Goal: Information Seeking & Learning: Learn about a topic

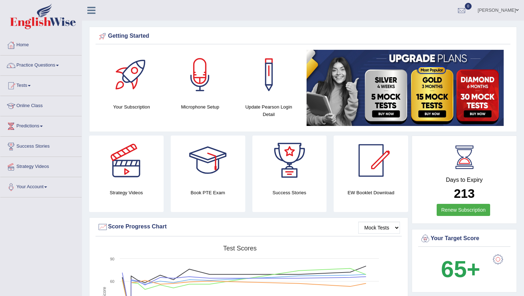
click at [30, 67] on link "Practice Questions" at bounding box center [40, 65] width 81 height 18
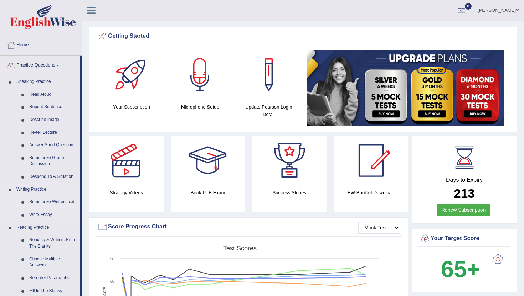
click at [45, 205] on link "Summarize Written Text" at bounding box center [53, 202] width 54 height 13
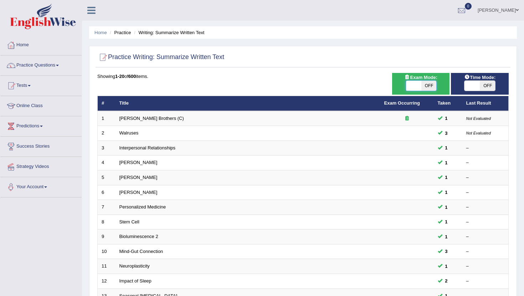
click at [420, 85] on span at bounding box center [413, 86] width 15 height 10
click at [413, 86] on span at bounding box center [412, 86] width 15 height 10
checkbox input "true"
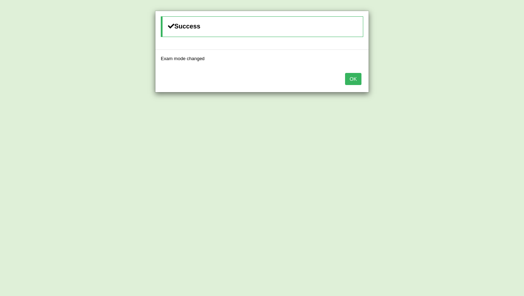
click at [359, 79] on button "OK" at bounding box center [353, 79] width 16 height 12
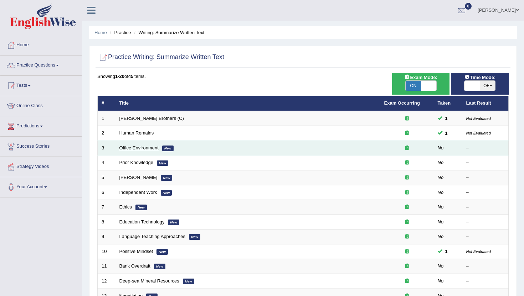
click at [142, 148] on link "Office Environment" at bounding box center [138, 147] width 39 height 5
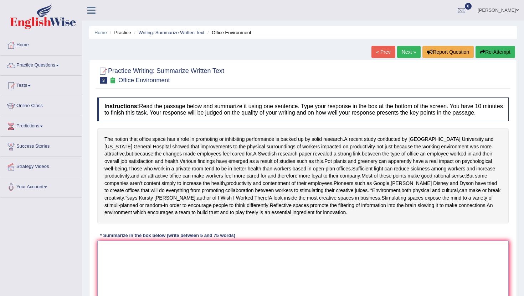
click at [145, 278] on textarea at bounding box center [302, 275] width 411 height 69
click at [155, 224] on div "The notion that office space has a role in promoting or inhibiting performance …" at bounding box center [302, 176] width 411 height 95
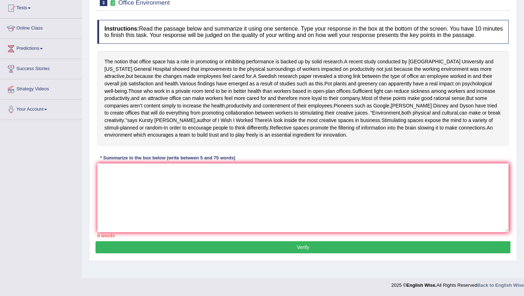
scroll to position [87, 0]
click at [149, 215] on textarea at bounding box center [302, 197] width 411 height 69
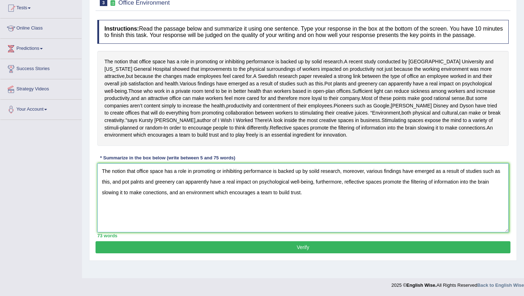
type textarea "The notion that office space has a role in promoting or inhibiting performance …"
click at [106, 254] on button "Verify" at bounding box center [302, 247] width 415 height 12
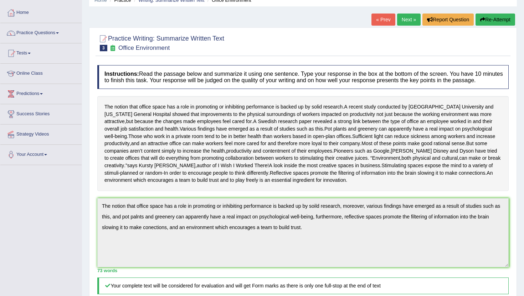
scroll to position [30, 0]
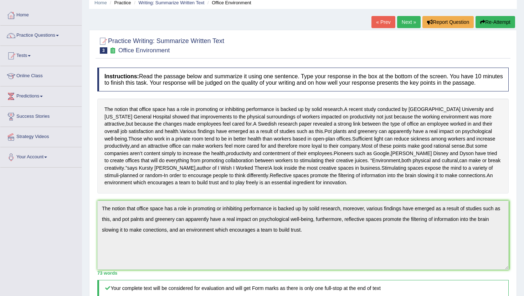
click at [409, 21] on link "Next »" at bounding box center [409, 22] width 24 height 12
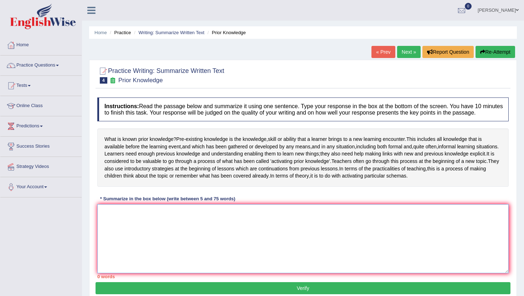
click at [158, 243] on textarea at bounding box center [302, 238] width 411 height 69
click at [163, 168] on div "What is known prior knowledge ? Pre - existing knowledge is the knowledge , ski…" at bounding box center [302, 158] width 411 height 58
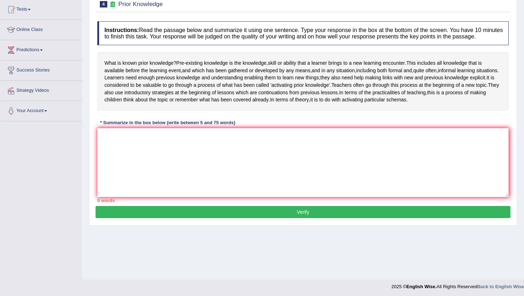
scroll to position [78, 0]
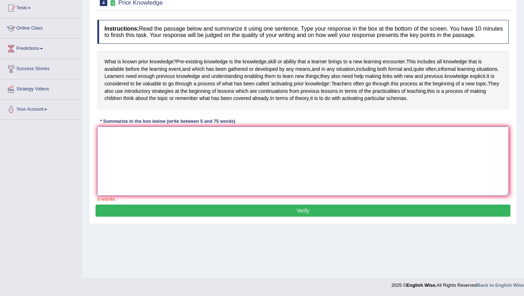
click at [188, 193] on textarea at bounding box center [302, 161] width 411 height 69
type textarea "p"
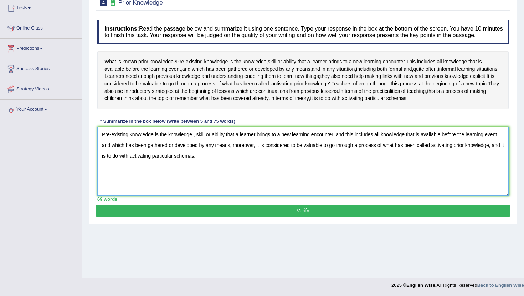
type textarea "Pre-existing knowledge is the knowledge , skill or ability that a learner bring…"
click at [176, 217] on button "Verify" at bounding box center [302, 211] width 415 height 12
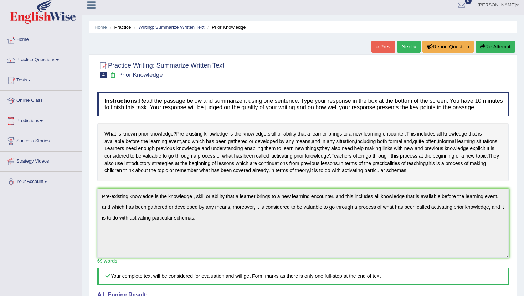
scroll to position [0, 0]
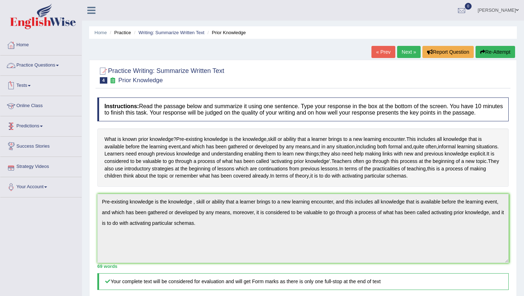
click at [37, 63] on link "Practice Questions" at bounding box center [40, 65] width 81 height 18
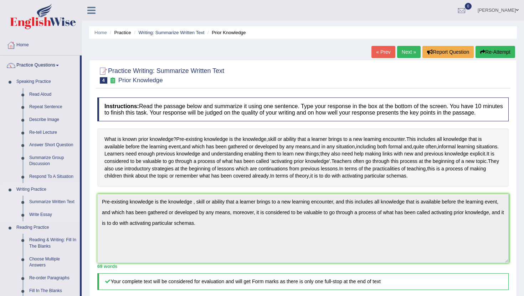
click at [39, 201] on link "Summarize Written Text" at bounding box center [53, 202] width 54 height 13
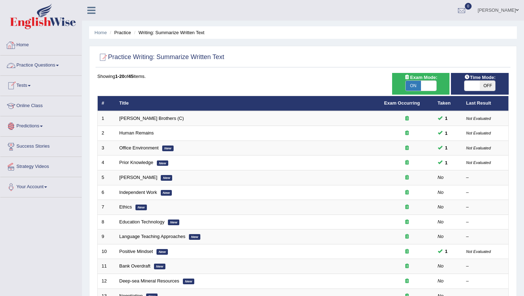
click at [30, 65] on link "Practice Questions" at bounding box center [40, 65] width 81 height 18
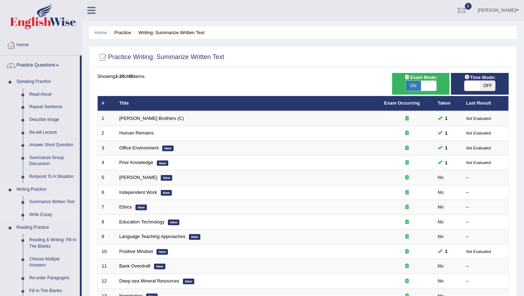
click at [45, 214] on link "Write Essay" at bounding box center [53, 215] width 54 height 13
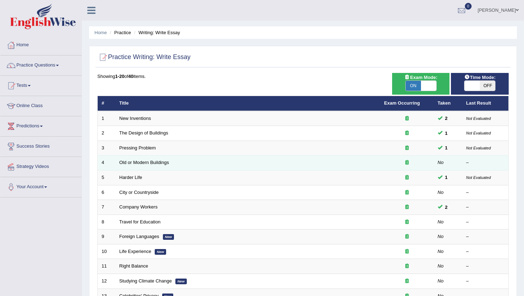
click at [137, 168] on td "Old or Modern Buildings" at bounding box center [247, 163] width 265 height 15
click at [137, 164] on link "Old or Modern Buildings" at bounding box center [144, 162] width 50 height 5
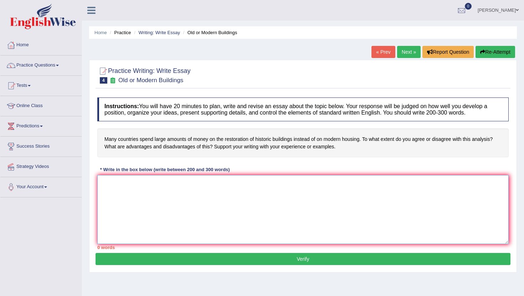
click at [146, 197] on textarea at bounding box center [302, 209] width 411 height 69
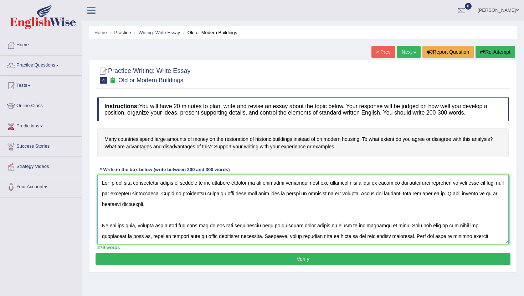
click at [187, 195] on textarea at bounding box center [302, 209] width 411 height 69
click at [359, 218] on textarea at bounding box center [302, 209] width 411 height 69
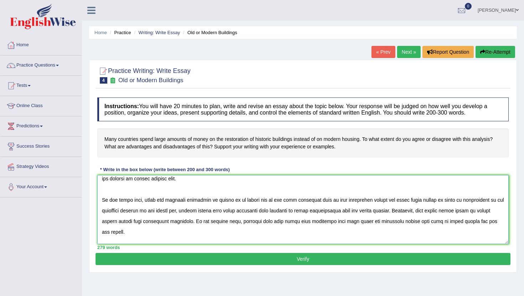
scroll to position [37, 0]
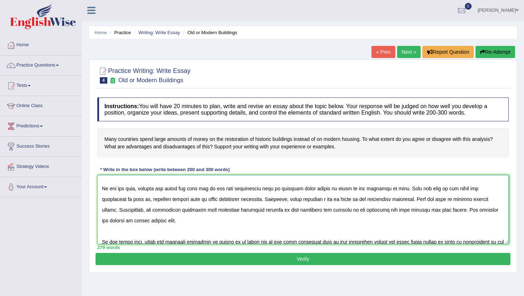
click at [248, 209] on textarea at bounding box center [302, 209] width 411 height 69
click at [344, 213] on textarea at bounding box center [302, 209] width 411 height 69
click at [352, 212] on textarea at bounding box center [302, 209] width 411 height 69
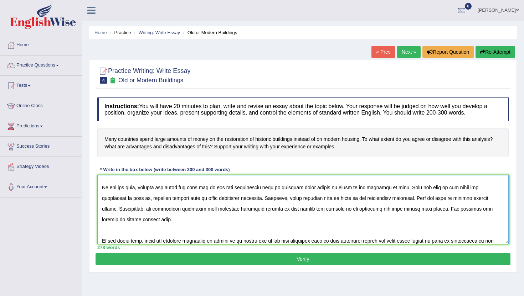
scroll to position [80, 0]
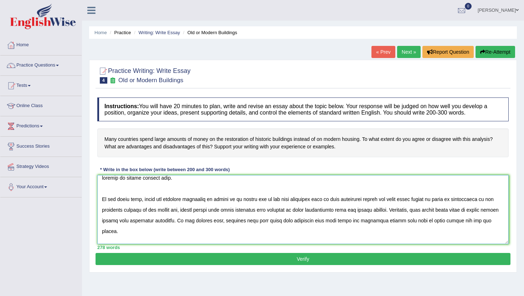
click at [156, 199] on textarea at bounding box center [302, 209] width 411 height 69
click at [140, 201] on textarea at bounding box center [302, 209] width 411 height 69
click at [219, 201] on textarea at bounding box center [302, 209] width 411 height 69
click at [220, 203] on textarea at bounding box center [302, 209] width 411 height 69
click at [267, 199] on textarea at bounding box center [302, 209] width 411 height 69
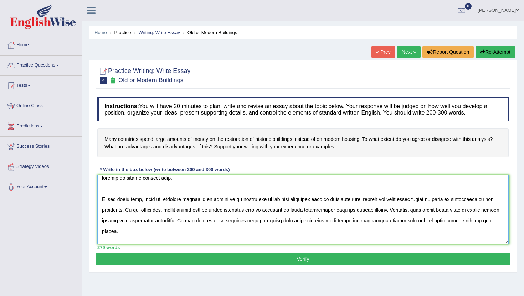
click at [292, 201] on textarea at bounding box center [302, 209] width 411 height 69
click at [341, 202] on textarea at bounding box center [302, 209] width 411 height 69
click at [349, 201] on textarea at bounding box center [302, 209] width 411 height 69
click at [285, 211] on textarea at bounding box center [302, 209] width 411 height 69
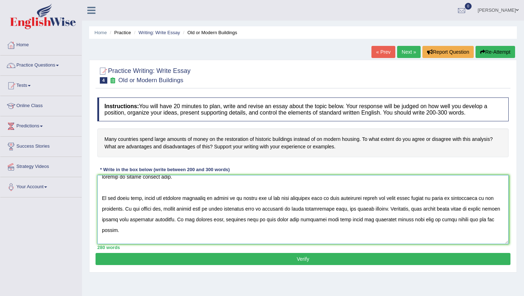
click at [380, 243] on textarea at bounding box center [302, 209] width 411 height 69
type textarea "One of the most conspicuous trends of today's is the colossal upsurge in the nu…"
click at [461, 260] on button "Verify" at bounding box center [302, 259] width 415 height 12
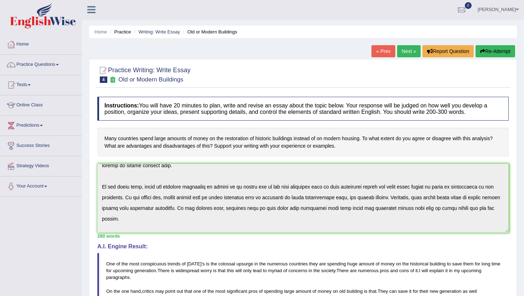
scroll to position [0, 0]
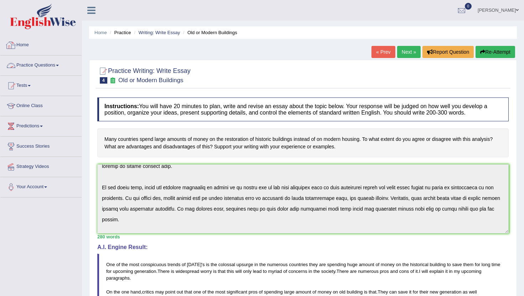
click at [28, 44] on link "Home" at bounding box center [40, 44] width 81 height 18
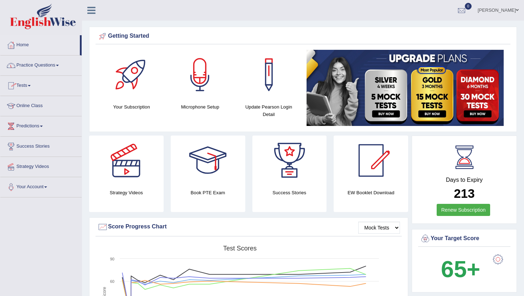
click at [27, 43] on link "Home" at bounding box center [39, 44] width 79 height 18
click at [30, 66] on link "Practice Questions" at bounding box center [40, 65] width 81 height 18
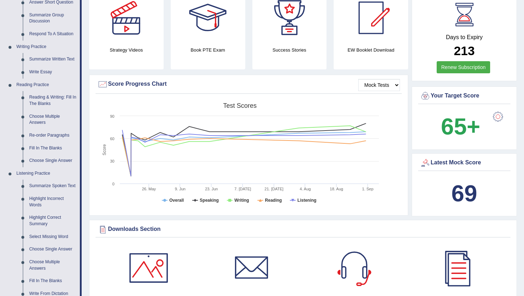
scroll to position [171, 0]
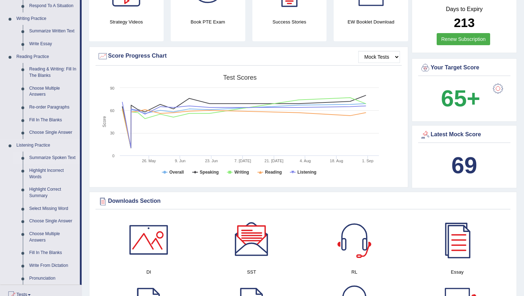
click at [46, 158] on link "Summarize Spoken Text" at bounding box center [53, 158] width 54 height 13
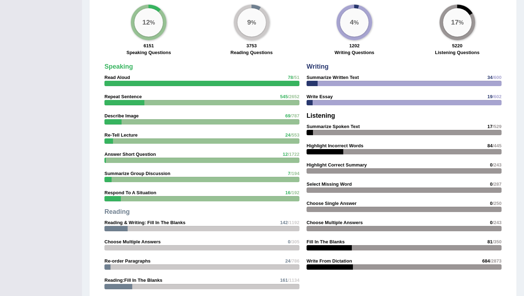
scroll to position [488, 0]
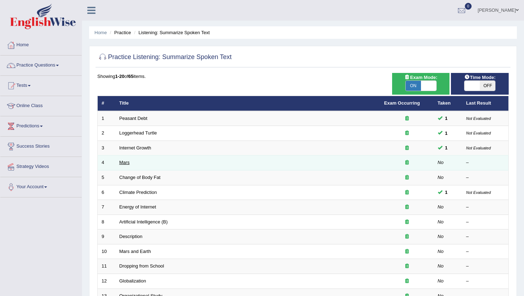
click at [126, 162] on link "Mars" at bounding box center [124, 162] width 10 height 5
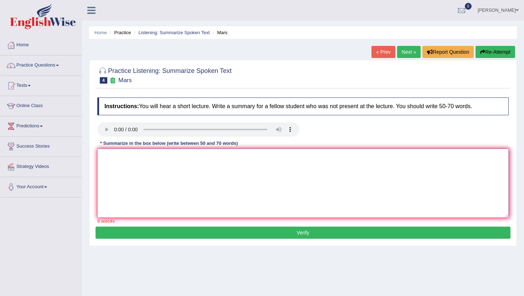
click at [118, 173] on textarea at bounding box center [302, 183] width 411 height 69
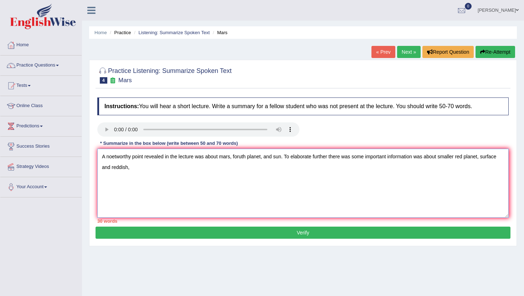
click at [498, 162] on textarea "A noetworthy point revealed in the lecture was about mars, foruth planet, and s…" at bounding box center [302, 183] width 411 height 69
click at [501, 163] on textarea "A noetworthy point revealed in the lecture was about mars, foruth planet, and s…" at bounding box center [302, 183] width 411 height 69
click at [503, 156] on textarea "A noetworthy point revealed in the lecture was about mars, foruth planet, and s…" at bounding box center [302, 183] width 411 height 69
click at [228, 170] on textarea "A noetworthy point revealed in the lecture was about mars, foruth planet, and s…" at bounding box center [302, 183] width 411 height 69
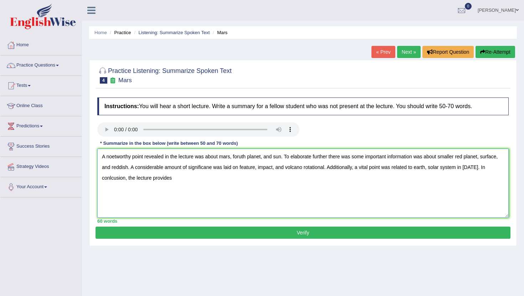
click at [135, 177] on textarea "A noetworthy point revealed in the lecture was about mars, foruth planet, and s…" at bounding box center [302, 183] width 411 height 69
click at [194, 191] on textarea "A noetworthy point revealed in the lecture was about mars, foruth planet, and s…" at bounding box center [302, 183] width 411 height 69
type textarea "A noetworthy point revealed in the lecture was about mars, foruth planet, and s…"
click at [217, 236] on button "Verify" at bounding box center [302, 233] width 415 height 12
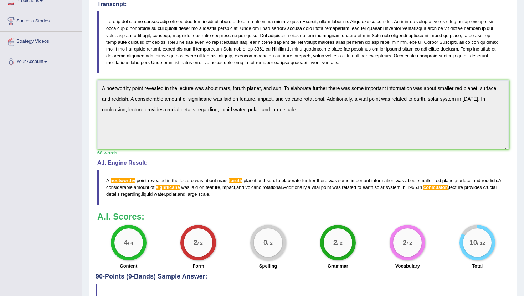
scroll to position [128, 0]
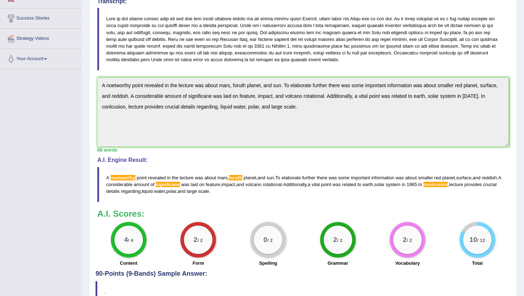
click at [216, 218] on div "A.I. Scores: 4 / 4 Content 2 / 2 Form 0 / 2 Spelling 2 / 2 Grammar 2 / 2 Vocabu…" at bounding box center [302, 238] width 411 height 59
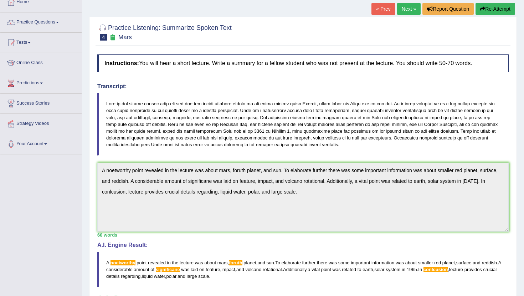
scroll to position [43, 0]
click at [407, 12] on link "Next »" at bounding box center [409, 9] width 24 height 12
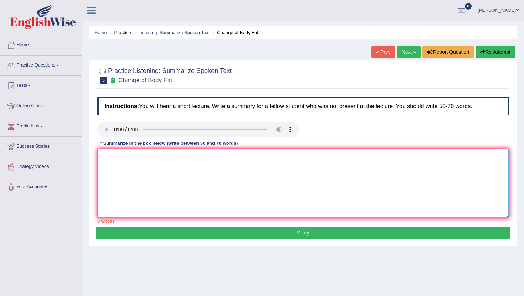
click at [124, 168] on textarea at bounding box center [302, 183] width 411 height 69
click at [166, 185] on textarea at bounding box center [302, 183] width 411 height 69
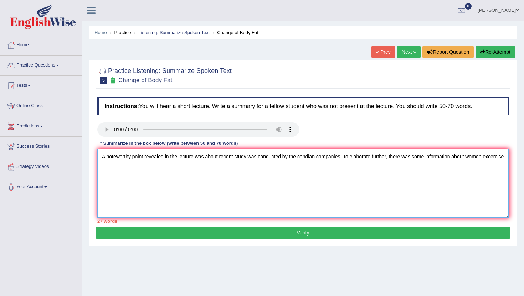
click at [110, 170] on textarea "A noteworthy point revealed in the lecture was about recent study was conducted…" at bounding box center [302, 183] width 411 height 69
click at [133, 168] on textarea "A noteworthy point revealed in the lecture was about recent study was conducted…" at bounding box center [302, 183] width 411 height 69
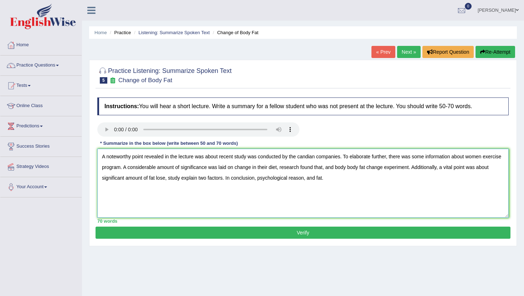
click at [309, 157] on textarea "A noteworthy point revealed in the lecture was about recent study was conducted…" at bounding box center [302, 183] width 411 height 69
click at [367, 169] on textarea "A noteworthy point revealed in the lecture was about recent study was conducted…" at bounding box center [302, 183] width 411 height 69
click at [368, 169] on textarea "A noteworthy point revealed in the lecture was about recent study was conducted…" at bounding box center [302, 183] width 411 height 69
click at [345, 168] on textarea "A noteworthy point revealed in the lecture was about recent study was conducted…" at bounding box center [302, 183] width 411 height 69
type textarea "A noteworthy point revealed in the lecture was about recent study was conducted…"
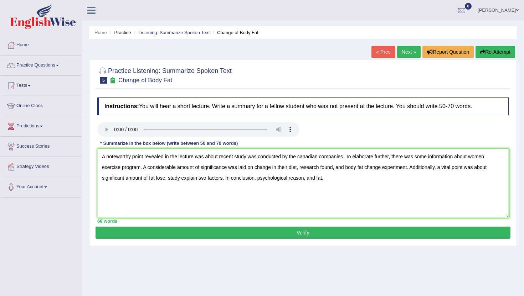
click at [286, 235] on button "Verify" at bounding box center [302, 233] width 415 height 12
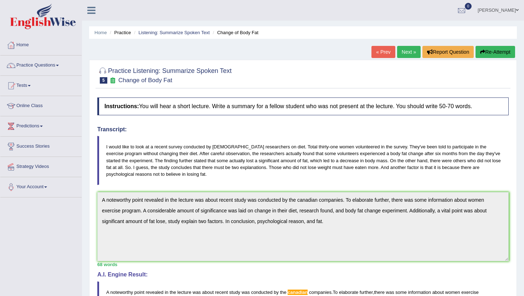
click at [410, 53] on link "Next »" at bounding box center [409, 52] width 24 height 12
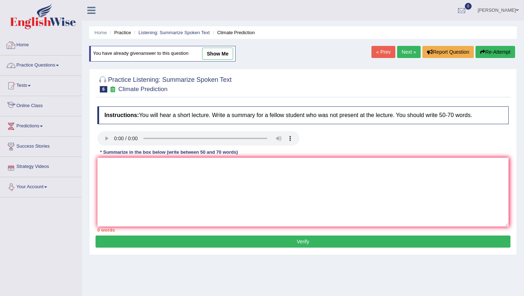
click at [16, 43] on div at bounding box center [11, 45] width 11 height 11
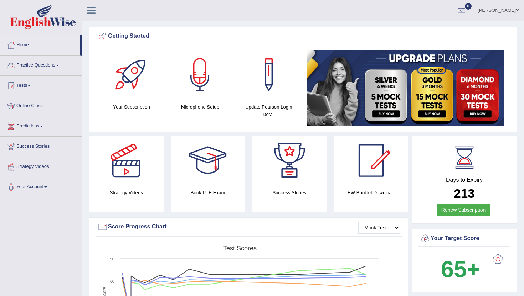
click at [40, 65] on link "Practice Questions" at bounding box center [40, 65] width 81 height 18
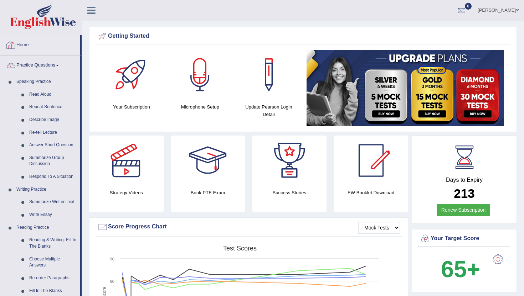
click at [27, 39] on link "Home" at bounding box center [39, 44] width 79 height 18
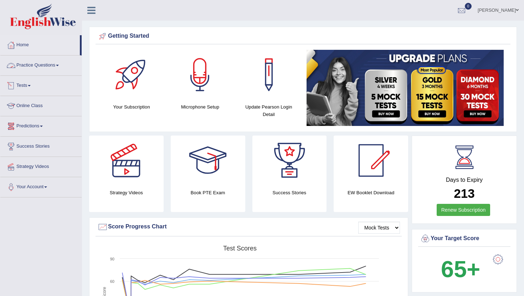
click at [33, 107] on link "Online Class" at bounding box center [40, 105] width 81 height 18
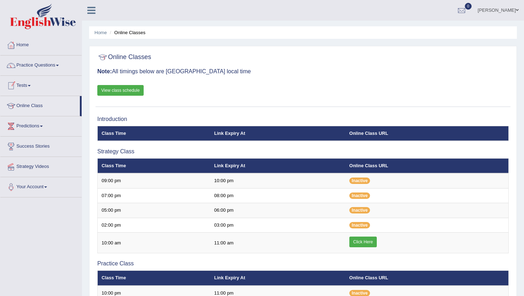
click at [118, 90] on link "View class schedule" at bounding box center [120, 90] width 46 height 11
click at [26, 64] on link "Practice Questions" at bounding box center [40, 65] width 81 height 18
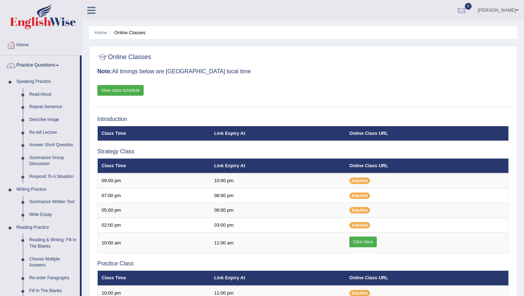
click at [87, 284] on div "Home Online Classes Online Classes Note: All timings below are [GEOGRAPHIC_DATA…" at bounding box center [303, 238] width 442 height 476
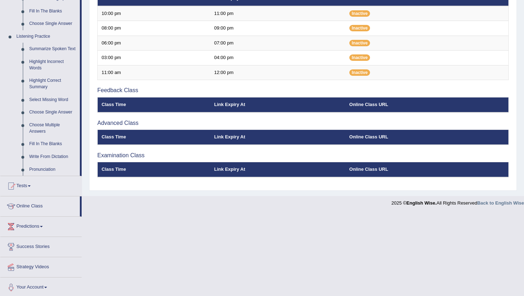
scroll to position [288, 0]
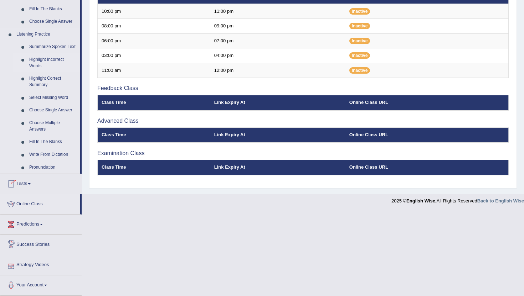
click at [41, 55] on link "Highlight Incorrect Words" at bounding box center [53, 62] width 54 height 19
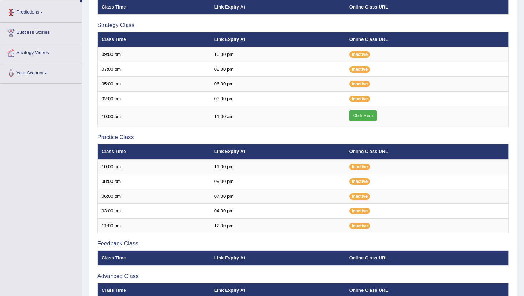
scroll to position [198, 0]
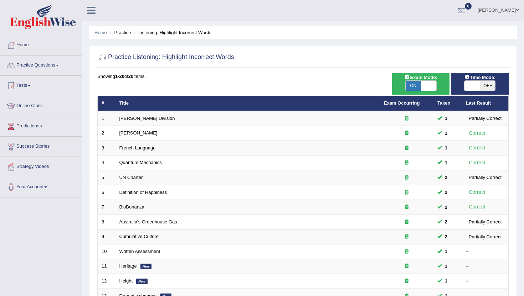
click at [153, 35] on li "Listening: Highlight Incorrect Words" at bounding box center [171, 32] width 79 height 7
click at [164, 32] on li "Listening: Highlight Incorrect Words" at bounding box center [171, 32] width 79 height 7
click at [427, 92] on div "Exam Mode: ON OFF" at bounding box center [421, 84] width 58 height 22
click at [422, 86] on span at bounding box center [428, 86] width 15 height 10
checkbox input "false"
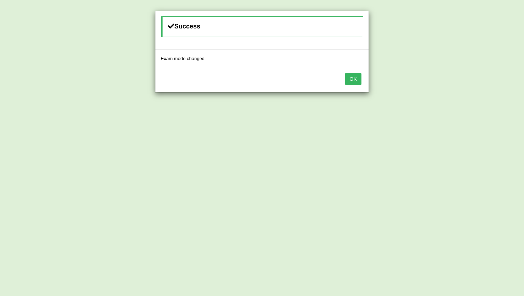
click at [355, 86] on div "OK" at bounding box center [261, 79] width 213 height 25
drag, startPoint x: 355, startPoint y: 85, endPoint x: 355, endPoint y: 79, distance: 6.4
click at [355, 79] on div "OK" at bounding box center [261, 79] width 213 height 25
click at [355, 79] on button "OK" at bounding box center [353, 79] width 16 height 12
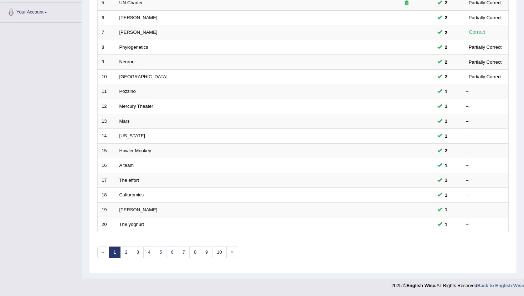
scroll to position [175, 0]
click at [218, 255] on link "10" at bounding box center [219, 252] width 14 height 12
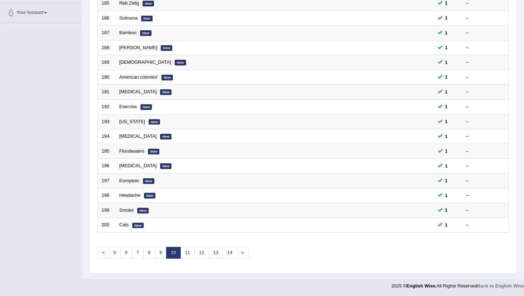
scroll to position [175, 0]
click at [230, 253] on link "14" at bounding box center [229, 252] width 14 height 12
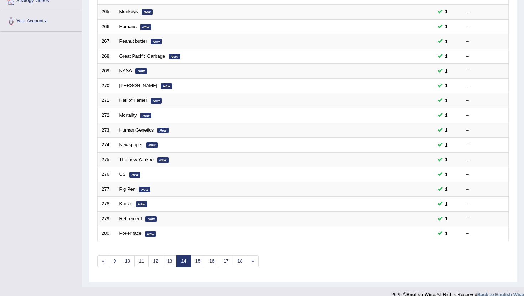
scroll to position [175, 0]
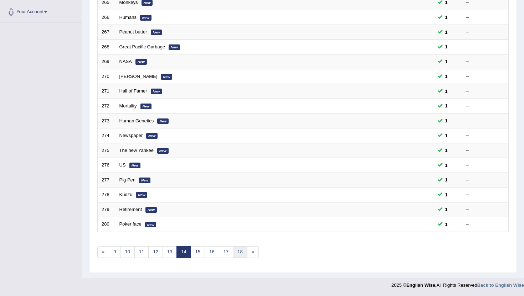
click at [236, 253] on link "18" at bounding box center [240, 252] width 14 height 12
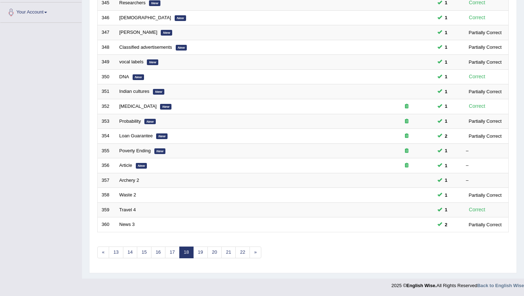
scroll to position [175, 0]
click at [247, 252] on link "22" at bounding box center [242, 252] width 14 height 12
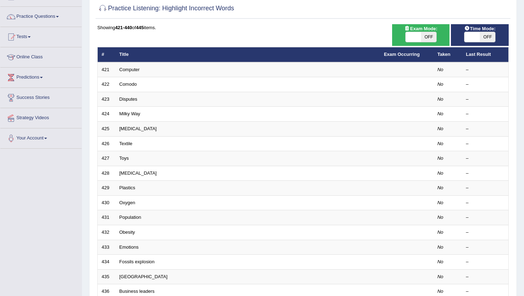
scroll to position [57, 0]
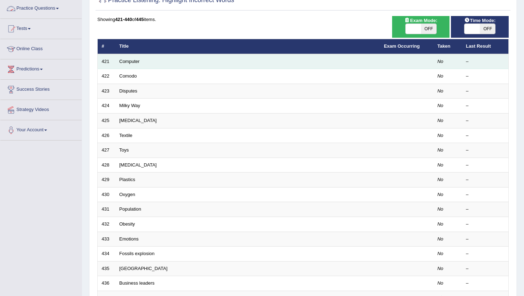
click at [128, 58] on td "Computer" at bounding box center [247, 61] width 264 height 15
click at [126, 63] on link "Computer" at bounding box center [129, 61] width 20 height 5
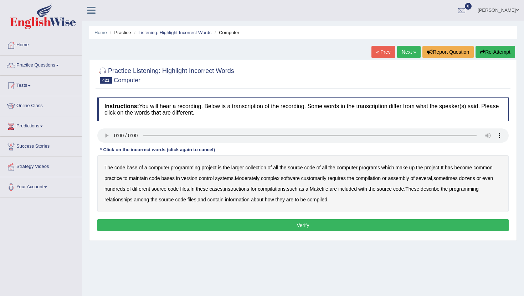
click at [204, 169] on b "project" at bounding box center [208, 168] width 15 height 6
click at [115, 178] on b "practice" at bounding box center [112, 179] width 17 height 6
click at [188, 178] on b "version" at bounding box center [189, 179] width 16 height 6
click at [244, 188] on b "instructions" at bounding box center [236, 189] width 25 height 6
click at [125, 199] on b "relationships" at bounding box center [118, 200] width 28 height 6
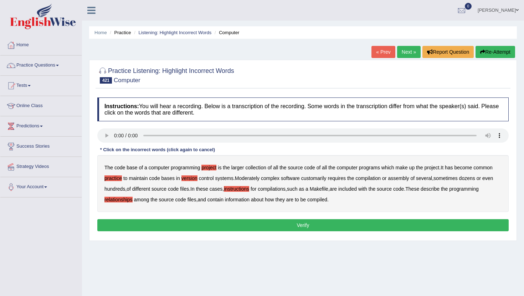
click at [294, 228] on button "Verify" at bounding box center [302, 225] width 411 height 12
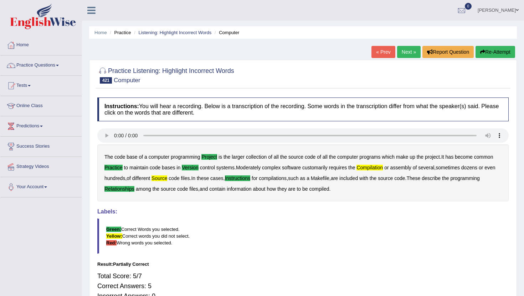
click at [405, 45] on div "Home Practice Listening: Highlight Incorrect Words Computer « Prev Next » Repor…" at bounding box center [303, 178] width 442 height 356
click at [405, 51] on link "Next »" at bounding box center [409, 52] width 24 height 12
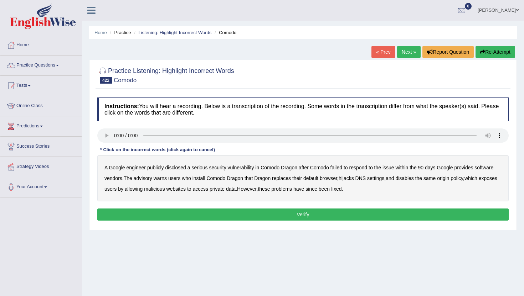
click at [178, 168] on b "disclosed" at bounding box center [175, 168] width 21 height 6
click at [361, 170] on b "respond" at bounding box center [358, 168] width 18 height 6
click at [178, 178] on b "users" at bounding box center [174, 179] width 12 height 6
click at [116, 191] on b "users" at bounding box center [110, 189] width 12 height 6
click at [334, 215] on button "Verify" at bounding box center [302, 215] width 411 height 12
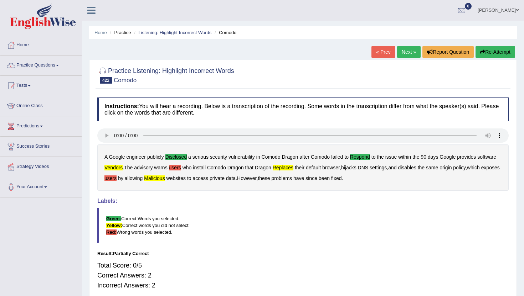
click at [404, 47] on link "Next »" at bounding box center [409, 52] width 24 height 12
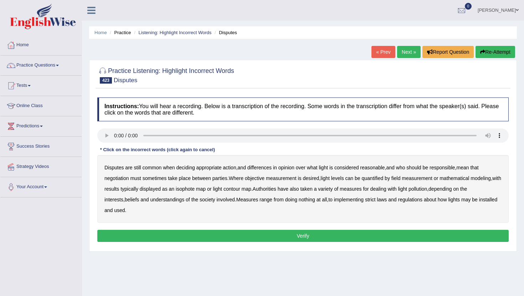
click at [380, 168] on b "reasonable" at bounding box center [372, 168] width 25 height 6
click at [262, 178] on b "objective" at bounding box center [255, 179] width 20 height 6
click at [138, 186] on b "typically" at bounding box center [129, 189] width 18 height 6
click at [417, 201] on b "regulations" at bounding box center [410, 200] width 25 height 6
click at [217, 233] on button "Verify" at bounding box center [302, 236] width 411 height 12
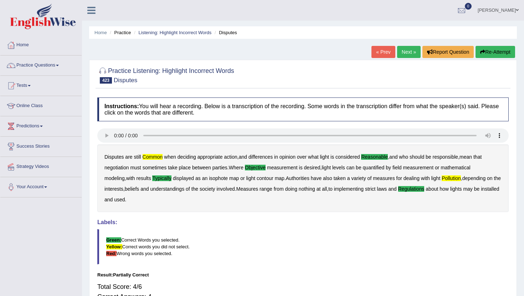
click at [408, 46] on div "Home Practice Listening: Highlight Incorrect Words Disputes « Prev Next » Repor…" at bounding box center [303, 178] width 442 height 356
click at [407, 56] on link "Next »" at bounding box center [409, 52] width 24 height 12
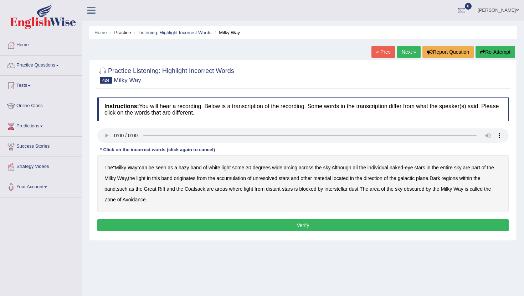
click at [384, 170] on b "individual" at bounding box center [377, 168] width 21 height 6
click at [188, 179] on b "originates" at bounding box center [185, 179] width 22 height 6
click at [411, 180] on b "galactic" at bounding box center [405, 179] width 17 height 6
click at [419, 190] on b "obscured" at bounding box center [414, 189] width 21 height 6
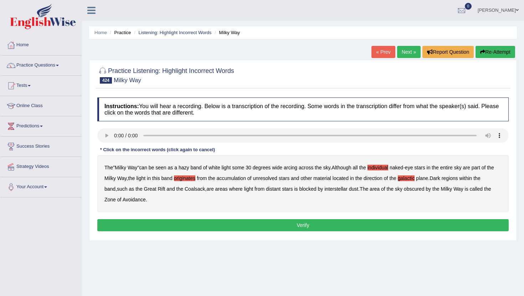
click at [422, 188] on b "obscured" at bounding box center [414, 189] width 21 height 6
click at [407, 222] on button "Verify" at bounding box center [302, 225] width 411 height 12
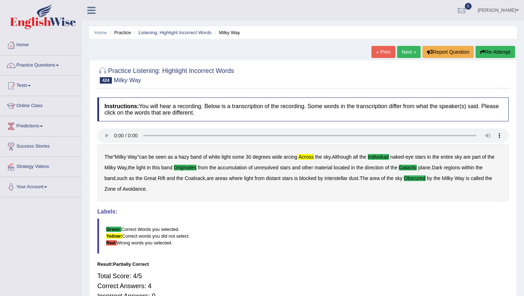
click at [400, 53] on link "Next »" at bounding box center [409, 52] width 24 height 12
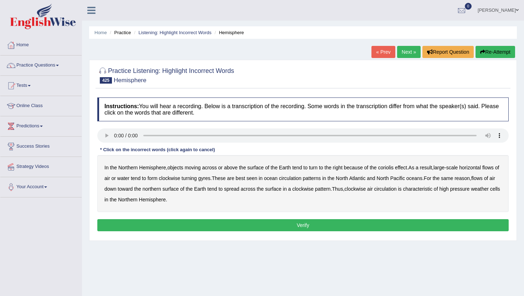
click at [192, 168] on b "moving" at bounding box center [192, 168] width 16 height 6
click at [301, 179] on b "circulation" at bounding box center [290, 179] width 22 height 6
click at [474, 166] on b "horizontal" at bounding box center [470, 168] width 22 height 6
click at [348, 192] on div "In the Northern Hemisphere , objects moving across or above the surface of the …" at bounding box center [302, 183] width 411 height 57
click at [330, 190] on b "pattern" at bounding box center [323, 189] width 16 height 6
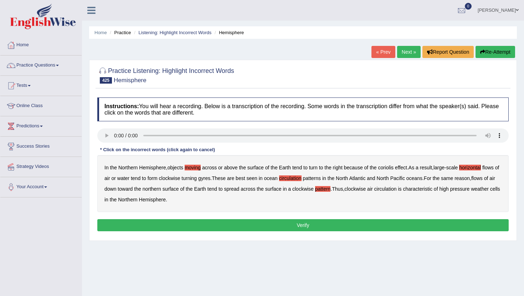
click at [173, 221] on button "Verify" at bounding box center [302, 225] width 411 height 12
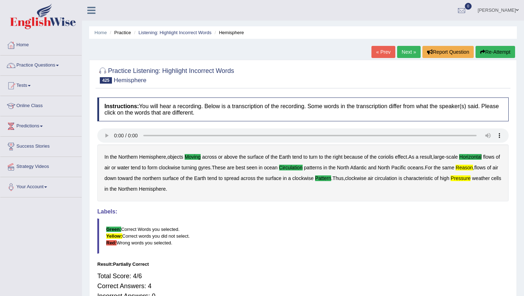
click at [162, 28] on ul "Home Practice Listening: Highlight Incorrect Words Hemisphere" at bounding box center [302, 32] width 427 height 12
click at [163, 30] on link "Listening: Highlight Incorrect Words" at bounding box center [174, 32] width 73 height 5
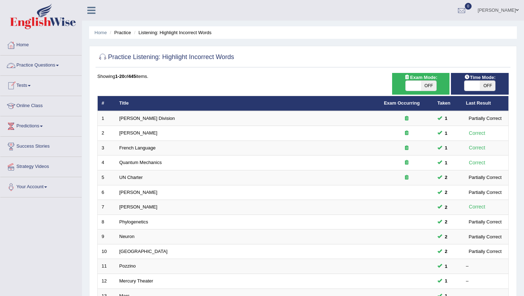
click at [43, 66] on link "Practice Questions" at bounding box center [40, 65] width 81 height 18
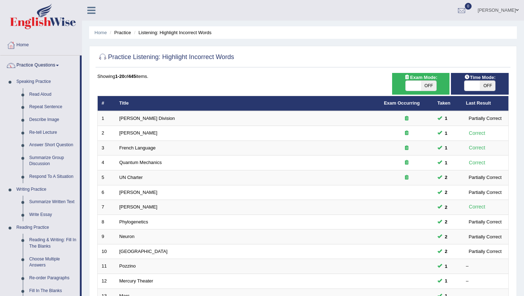
click at [89, 288] on div "Practice Listening: Highlight Incorrect Words Time Mode: ON OFF Exam Mode: ON O…" at bounding box center [302, 247] width 427 height 402
click at [88, 284] on div "Home Practice Listening: Highlight Incorrect Words Practice Listening: Highligh…" at bounding box center [303, 227] width 442 height 454
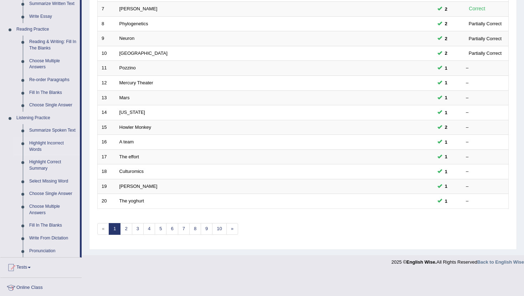
scroll to position [199, 0]
click at [42, 230] on link "Fill In The Blanks" at bounding box center [53, 224] width 54 height 13
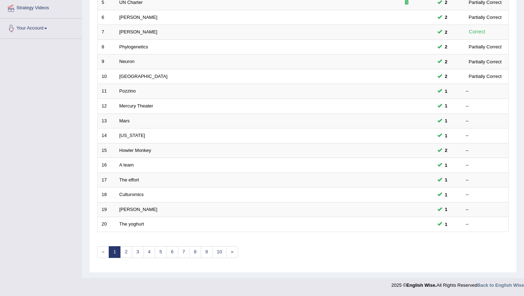
scroll to position [95, 0]
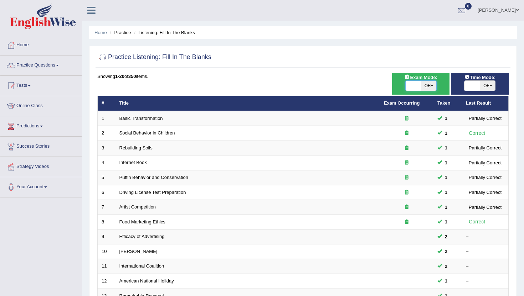
click at [420, 85] on span at bounding box center [412, 86] width 15 height 10
checkbox input "true"
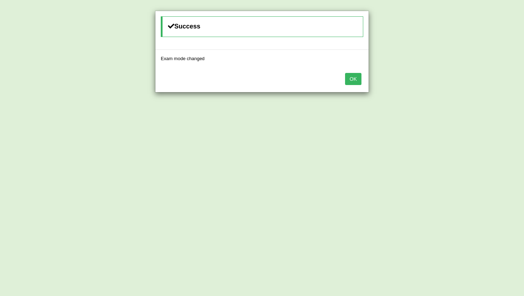
click at [356, 79] on button "OK" at bounding box center [353, 79] width 16 height 12
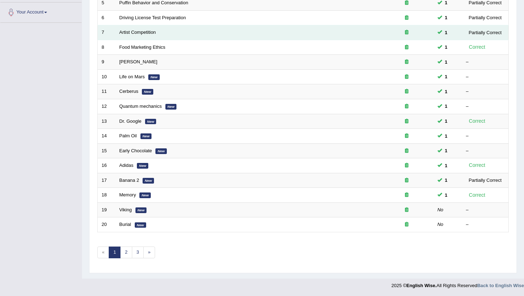
scroll to position [175, 0]
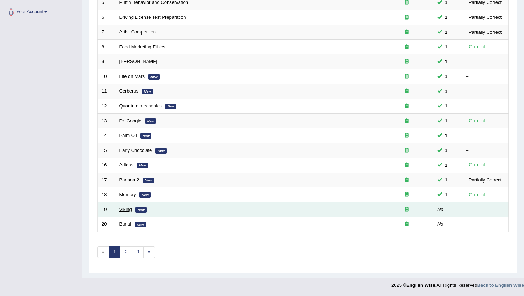
click at [120, 211] on link "Viking" at bounding box center [125, 209] width 12 height 5
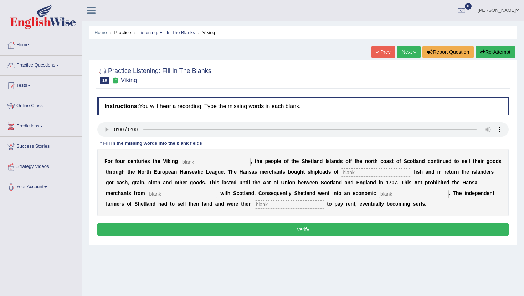
click at [188, 162] on input "text" at bounding box center [216, 162] width 70 height 9
type input "declined"
click at [343, 174] on input "text" at bounding box center [376, 172] width 70 height 9
type input "salted"
click at [147, 192] on input "text" at bounding box center [182, 194] width 70 height 9
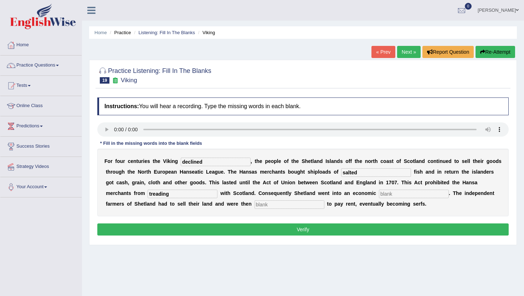
type input "treading"
click at [379, 196] on input "text" at bounding box center [414, 194] width 70 height 9
type input "depression"
click at [254, 207] on input "text" at bounding box center [289, 205] width 70 height 9
type input "obligated"
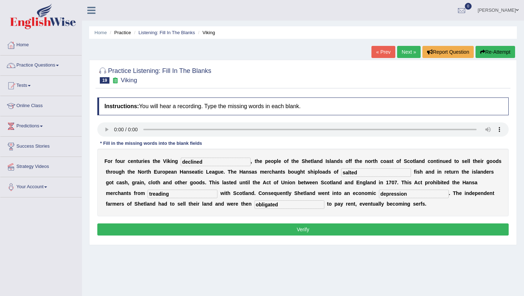
click at [203, 228] on button "Verify" at bounding box center [302, 230] width 411 height 12
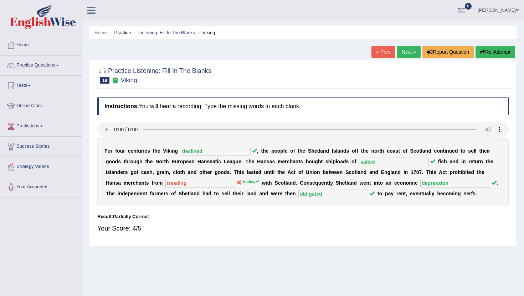
click at [407, 50] on link "Next »" at bounding box center [409, 52] width 24 height 12
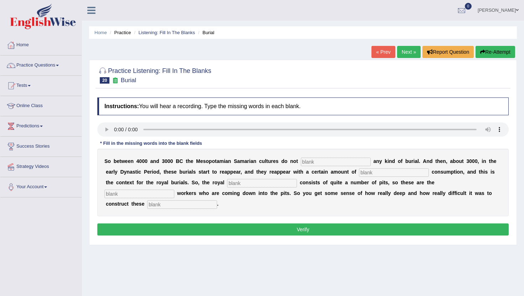
click at [217, 201] on input "text" at bounding box center [182, 205] width 70 height 9
type input "chambers"
click at [304, 162] on input "text" at bounding box center [336, 162] width 70 height 9
type input "practice"
click at [359, 172] on input "text" at bounding box center [394, 172] width 70 height 9
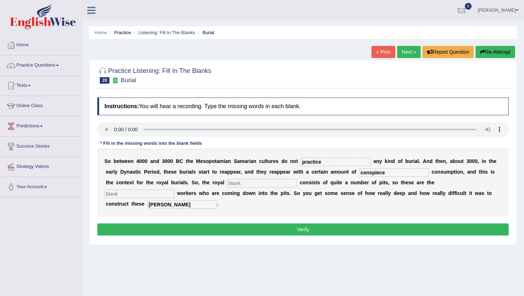
type input "conspiece"
click at [227, 184] on input "text" at bounding box center [262, 183] width 70 height 9
type input "met"
click at [174, 190] on input "text" at bounding box center [139, 194] width 70 height 9
type input "exvation"
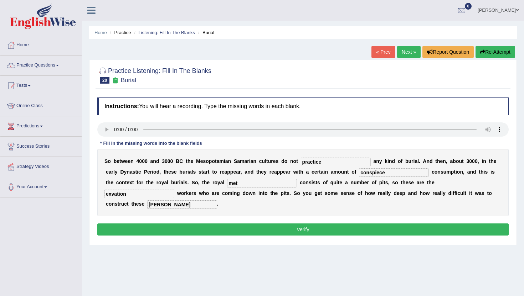
click at [366, 224] on button "Verify" at bounding box center [302, 230] width 411 height 12
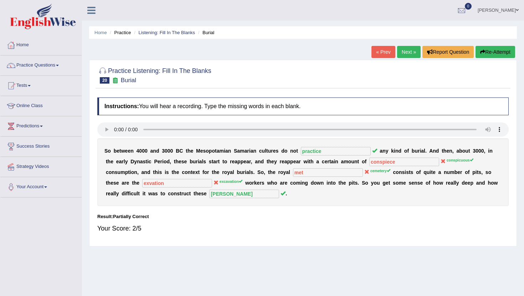
click at [412, 50] on link "Next »" at bounding box center [409, 52] width 24 height 12
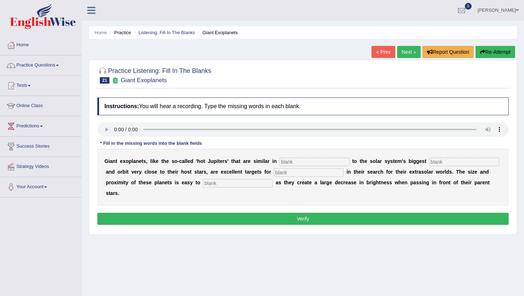
click at [286, 160] on input "text" at bounding box center [314, 162] width 70 height 9
click at [319, 165] on input "characterstics" at bounding box center [314, 162] width 70 height 9
click at [316, 163] on input "characterstics" at bounding box center [314, 162] width 70 height 9
type input "characterstices"
click at [429, 161] on input "text" at bounding box center [464, 162] width 70 height 9
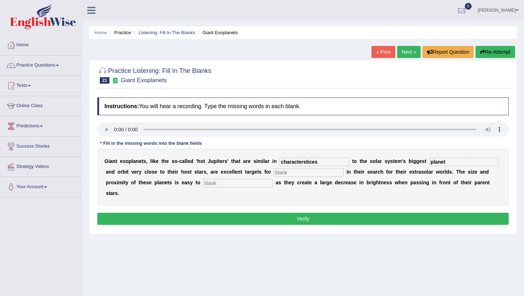
type input "planet"
click at [275, 173] on input "text" at bounding box center [309, 172] width 70 height 9
type input "astronumers"
click at [203, 183] on input "text" at bounding box center [238, 183] width 70 height 9
type input "detect"
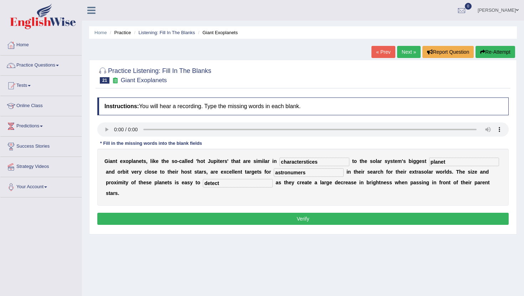
click at [185, 213] on button "Verify" at bounding box center [302, 219] width 411 height 12
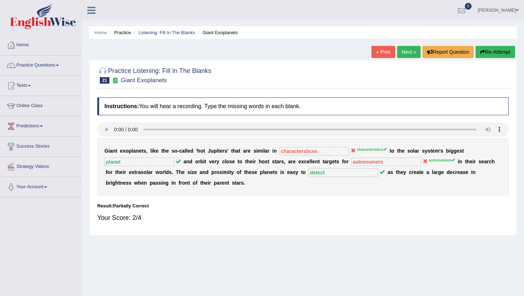
click at [399, 51] on link "Next »" at bounding box center [409, 52] width 24 height 12
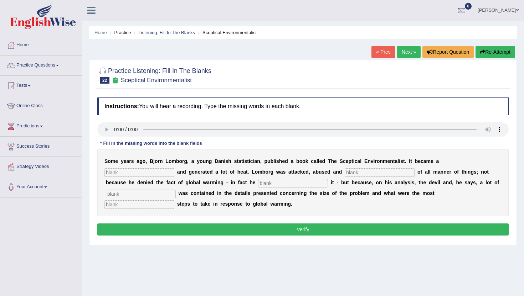
click at [174, 168] on input "text" at bounding box center [139, 172] width 70 height 9
click at [174, 168] on input "bestseller" at bounding box center [139, 172] width 70 height 9
type input "bestseller"
click at [344, 173] on input "text" at bounding box center [379, 172] width 70 height 9
type input "accused"
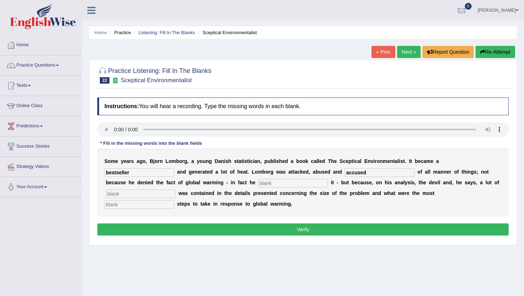
click at [258, 184] on input "text" at bounding box center [293, 183] width 70 height 9
type input "affirned"
click at [176, 190] on input "text" at bounding box center [141, 194] width 70 height 9
type input "deciveness"
click at [174, 201] on input "text" at bounding box center [139, 205] width 70 height 9
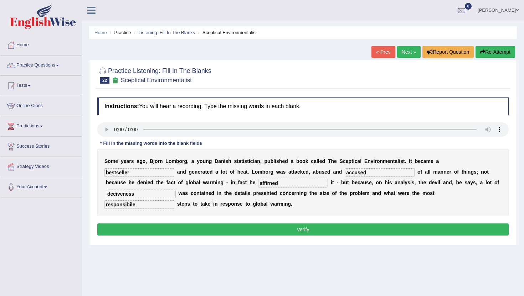
click at [174, 201] on input "responsibile" at bounding box center [139, 205] width 70 height 9
click at [174, 201] on input "responeibile" at bounding box center [139, 205] width 70 height 9
type input "responsible"
click at [368, 227] on button "Verify" at bounding box center [302, 230] width 411 height 12
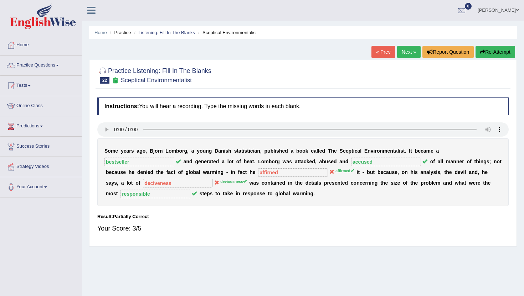
click at [406, 56] on link "Next »" at bounding box center [409, 52] width 24 height 12
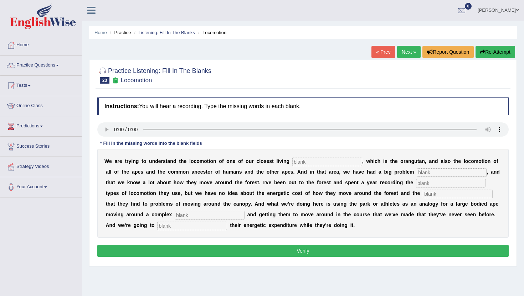
click at [157, 226] on input "text" at bounding box center [192, 226] width 70 height 9
type input "record"
click at [175, 216] on input "text" at bounding box center [210, 215] width 70 height 9
type input "environment"
click at [298, 163] on input "text" at bounding box center [327, 162] width 70 height 9
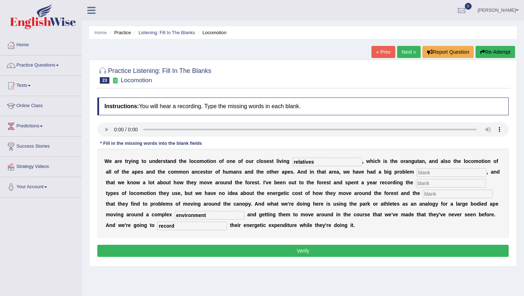
type input "relatives"
click at [416, 173] on input "text" at bounding box center [451, 172] width 70 height 9
type input "traditionally"
click at [416, 184] on input "text" at bounding box center [451, 183] width 70 height 9
type input "different"
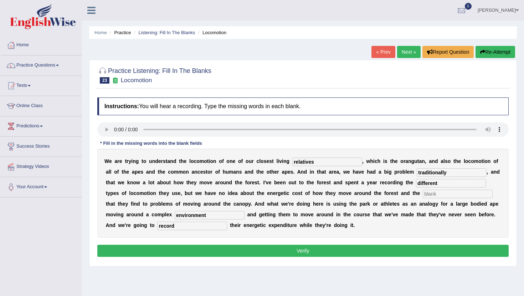
click at [422, 196] on input "text" at bounding box center [457, 194] width 70 height 9
type input "solutions"
click at [293, 245] on button "Verify" at bounding box center [302, 251] width 411 height 12
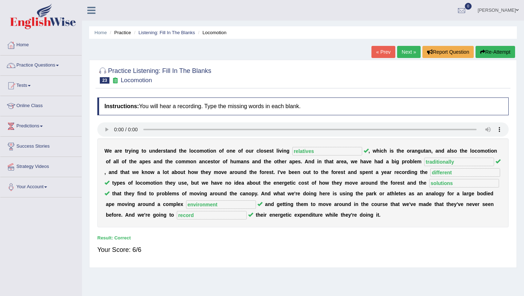
click at [407, 49] on link "Next »" at bounding box center [409, 52] width 24 height 12
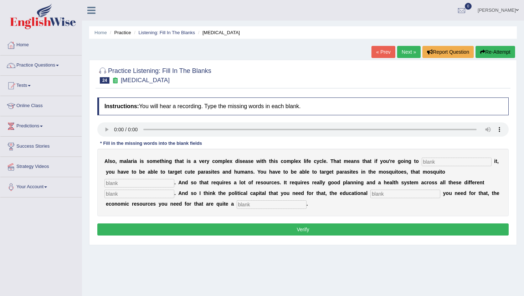
click at [425, 163] on input "text" at bounding box center [456, 162] width 70 height 9
type input "eliminating"
click at [174, 179] on input "text" at bounding box center [139, 183] width 70 height 9
click at [174, 190] on input "text" at bounding box center [139, 194] width 70 height 9
click at [174, 179] on input "poplulation" at bounding box center [139, 183] width 70 height 9
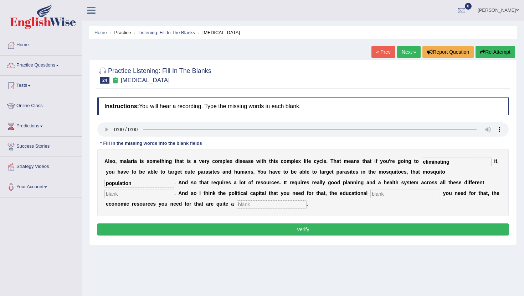
type input "population"
click at [174, 190] on input "text" at bounding box center [139, 194] width 70 height 9
type input "v"
type input "levels"
click at [370, 194] on input "text" at bounding box center [405, 194] width 70 height 9
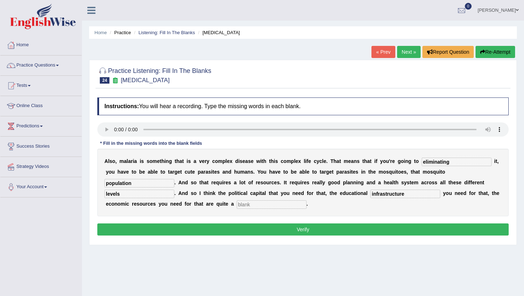
type input "infrastructure"
click at [236, 207] on input "text" at bounding box center [271, 205] width 70 height 9
type input "challange"
click at [134, 225] on button "Verify" at bounding box center [302, 230] width 411 height 12
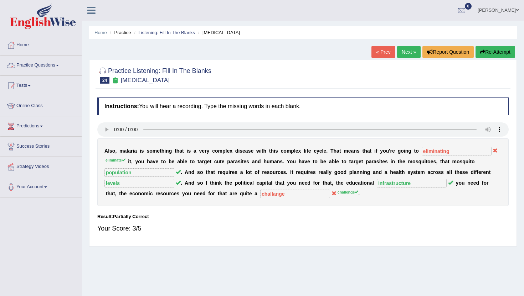
click at [56, 66] on link "Practice Questions" at bounding box center [40, 65] width 81 height 18
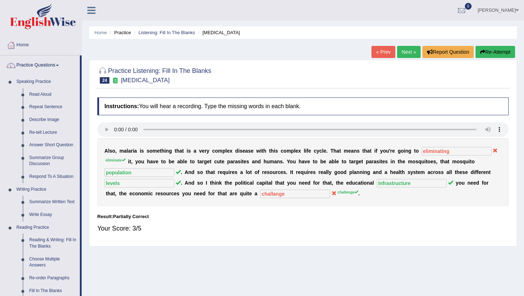
click at [88, 290] on div "Home Practice Listening: Fill In The Blanks Malaria « Prev Next » Report Questi…" at bounding box center [303, 178] width 442 height 356
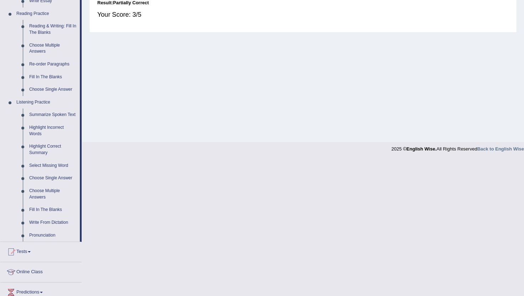
scroll to position [228, 0]
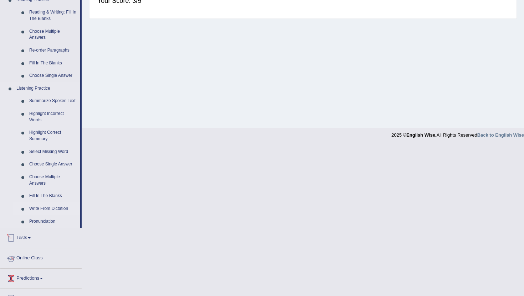
click at [56, 215] on link "Write From Dictation" at bounding box center [53, 209] width 54 height 13
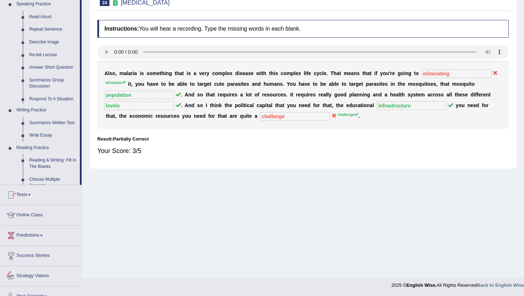
scroll to position [288, 0]
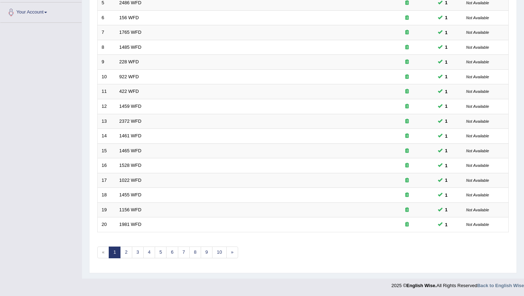
scroll to position [175, 0]
click at [165, 249] on link "5" at bounding box center [161, 252] width 12 height 12
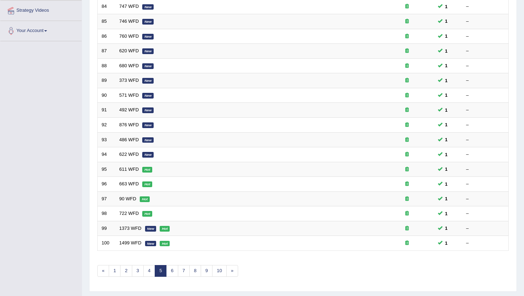
scroll to position [157, 0]
click at [172, 272] on link "6" at bounding box center [172, 271] width 12 height 12
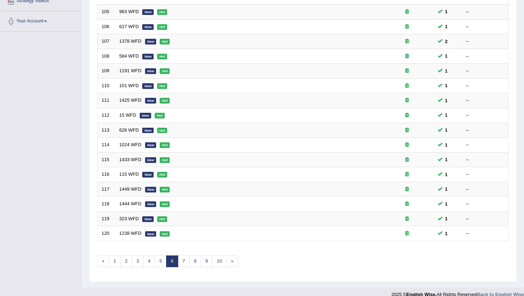
scroll to position [175, 0]
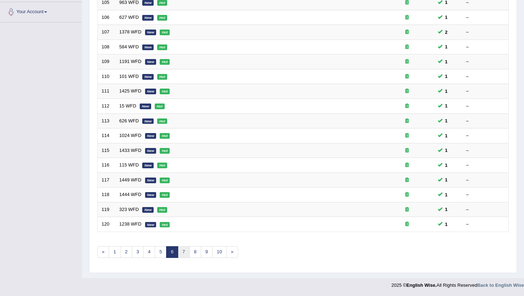
click at [180, 255] on link "7" at bounding box center [184, 252] width 12 height 12
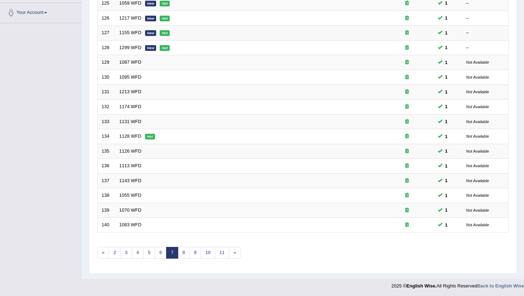
scroll to position [175, 0]
click at [186, 253] on link "8" at bounding box center [184, 252] width 12 height 12
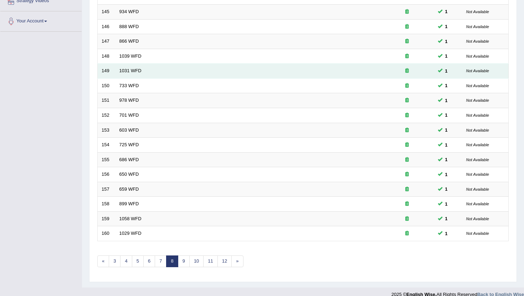
scroll to position [171, 0]
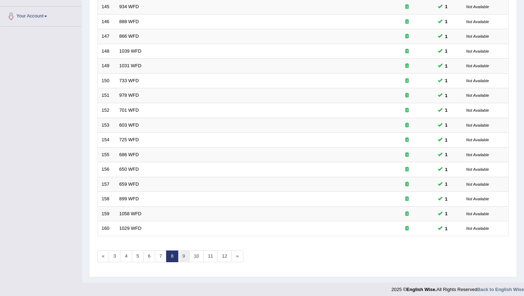
click at [182, 258] on link "9" at bounding box center [184, 257] width 12 height 12
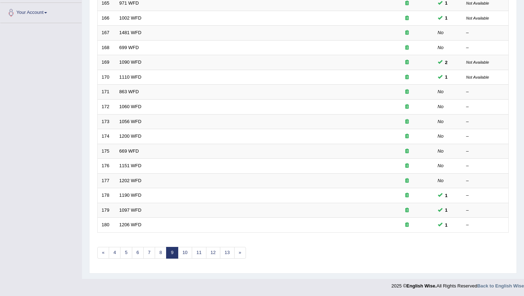
scroll to position [175, 0]
click at [183, 257] on link "10" at bounding box center [185, 252] width 14 height 12
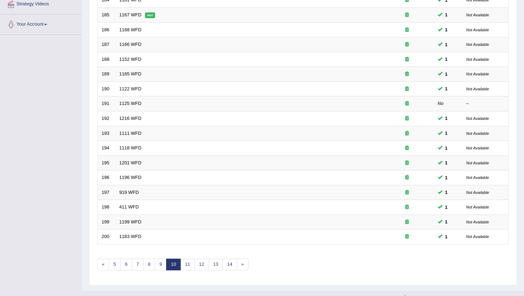
scroll to position [171, 0]
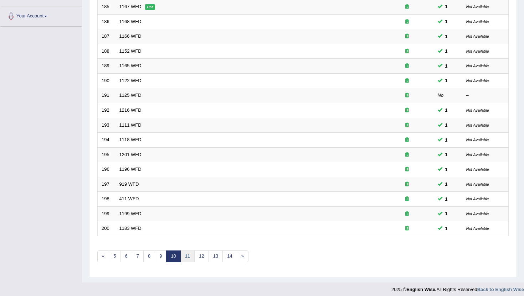
click at [183, 257] on link "11" at bounding box center [187, 257] width 14 height 12
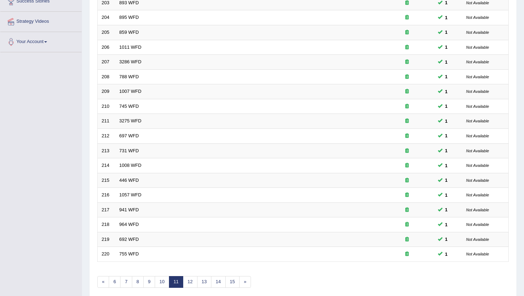
scroll to position [157, 0]
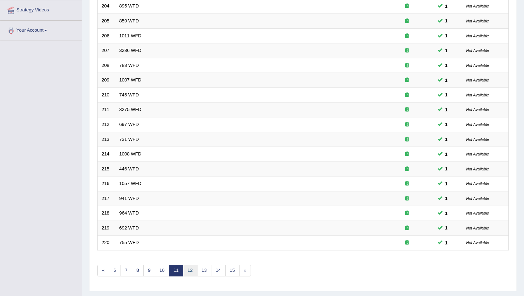
click at [191, 271] on link "12" at bounding box center [190, 271] width 14 height 12
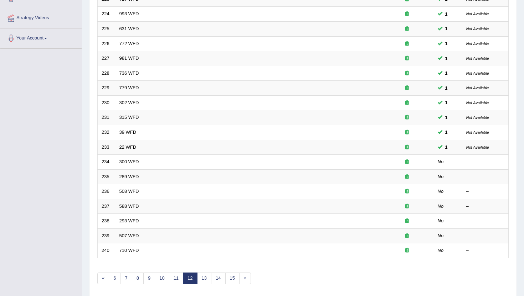
scroll to position [157, 0]
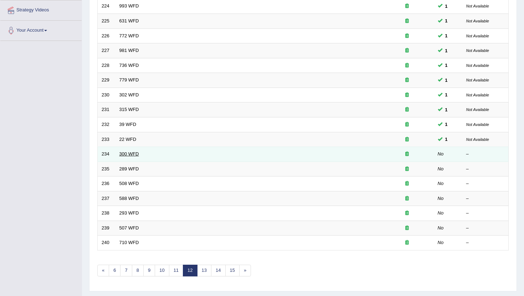
click at [124, 153] on link "300 WFD" at bounding box center [129, 153] width 20 height 5
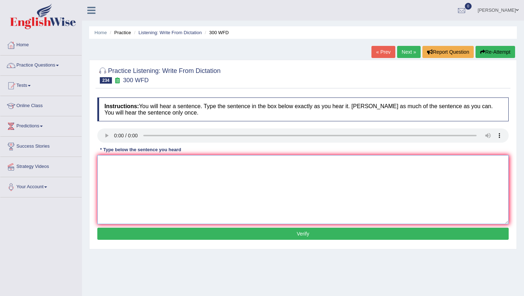
click at [121, 167] on textarea at bounding box center [302, 189] width 411 height 69
type textarea "b"
click at [121, 234] on button "Verify" at bounding box center [302, 234] width 411 height 12
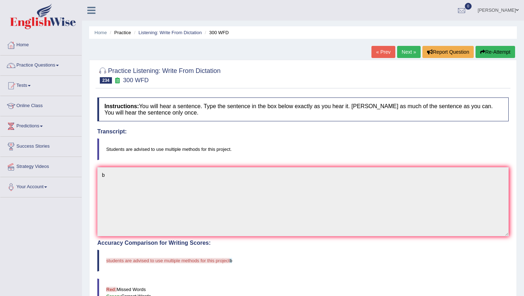
click at [406, 53] on link "Next »" at bounding box center [409, 52] width 24 height 12
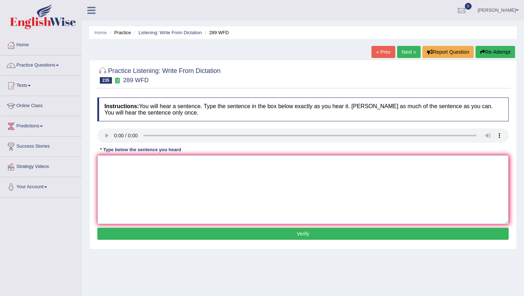
click at [132, 186] on textarea at bounding box center [302, 189] width 411 height 69
click at [142, 197] on textarea "n" at bounding box center [302, 189] width 411 height 69
type textarea "nn"
click at [137, 230] on button "Verify" at bounding box center [302, 234] width 411 height 12
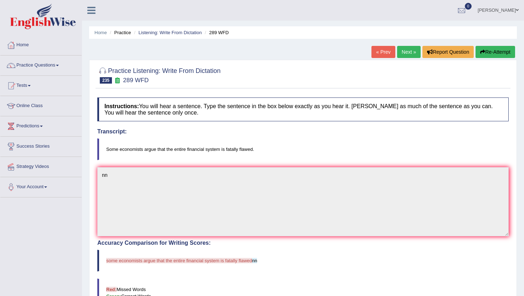
click at [405, 48] on link "Next »" at bounding box center [409, 52] width 24 height 12
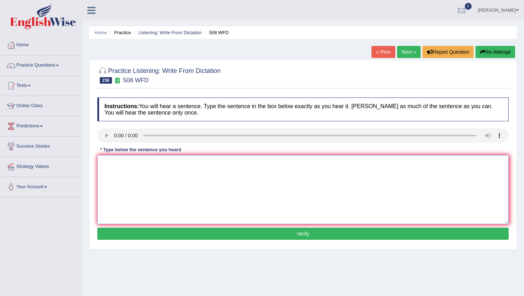
click at [119, 172] on textarea at bounding box center [302, 189] width 411 height 69
type textarea "b"
click at [113, 228] on button "Verify" at bounding box center [302, 234] width 411 height 12
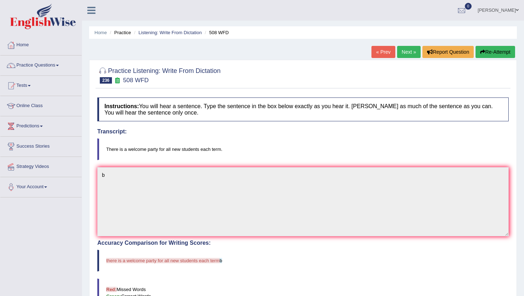
click at [398, 53] on link "Next »" at bounding box center [409, 52] width 24 height 12
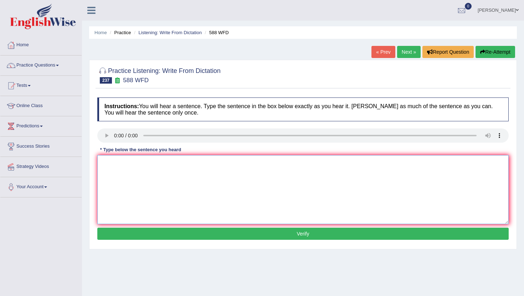
click at [185, 199] on textarea at bounding box center [302, 189] width 411 height 69
type textarea "n"
click at [145, 232] on button "Verify" at bounding box center [302, 234] width 411 height 12
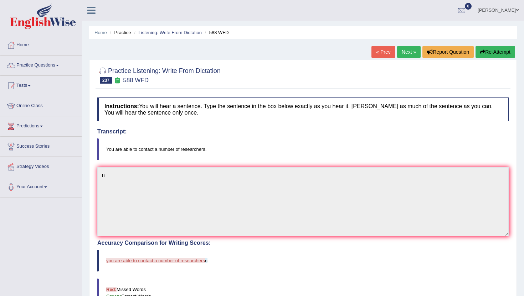
click at [403, 52] on link "Next »" at bounding box center [409, 52] width 24 height 12
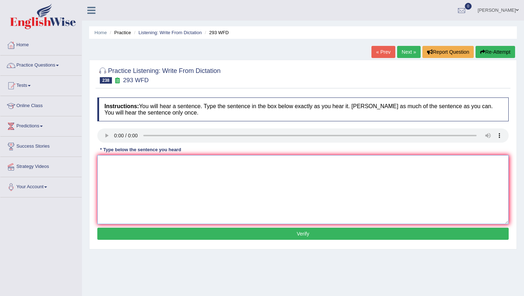
click at [171, 207] on textarea at bounding box center [302, 189] width 411 height 69
type textarea "n"
click at [145, 235] on button "Verify" at bounding box center [302, 234] width 411 height 12
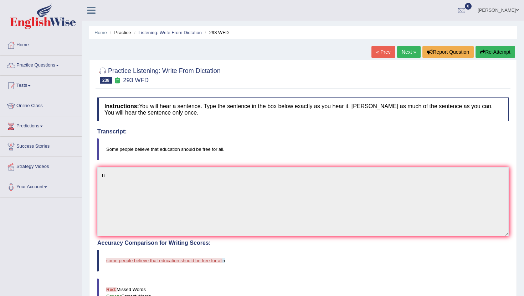
click at [410, 50] on link "Next »" at bounding box center [409, 52] width 24 height 12
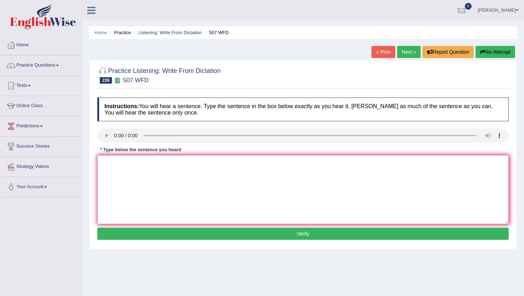
click at [133, 185] on textarea at bounding box center [302, 189] width 411 height 69
type textarea "n"
click at [118, 232] on button "Verify" at bounding box center [302, 234] width 411 height 12
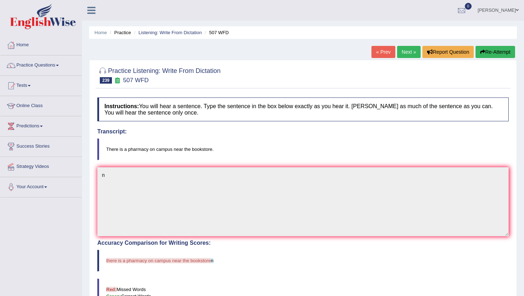
click at [229, 102] on div "Instructions: You will hear a sentence. Type the sentence in the box below exac…" at bounding box center [302, 264] width 415 height 340
click at [405, 54] on link "Next »" at bounding box center [409, 52] width 24 height 12
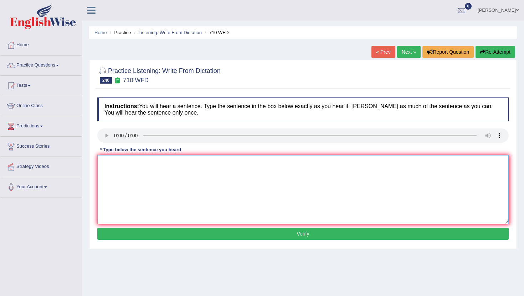
click at [150, 187] on textarea at bounding box center [302, 189] width 411 height 69
type textarea "n"
click at [143, 239] on button "Verify" at bounding box center [302, 234] width 411 height 12
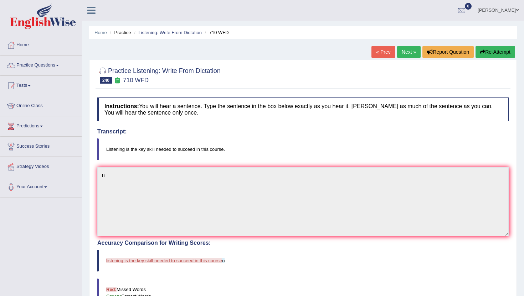
click at [403, 46] on link "Next »" at bounding box center [409, 52] width 24 height 12
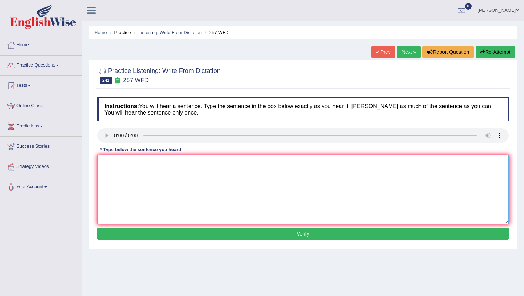
click at [118, 178] on textarea at bounding box center [302, 189] width 411 height 69
type textarea "n"
click at [118, 231] on button "Verify" at bounding box center [302, 234] width 411 height 12
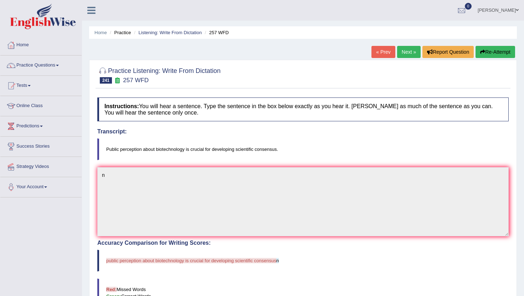
click at [399, 51] on link "Next »" at bounding box center [409, 52] width 24 height 12
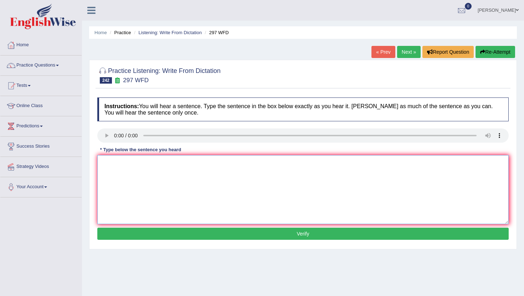
click at [147, 175] on textarea at bounding box center [302, 189] width 411 height 69
type textarea "b"
click at [141, 230] on button "Verify" at bounding box center [302, 234] width 411 height 12
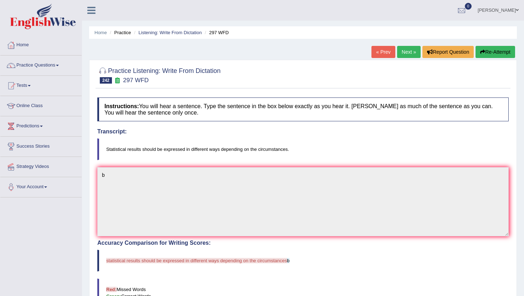
click at [397, 56] on link "Next »" at bounding box center [409, 52] width 24 height 12
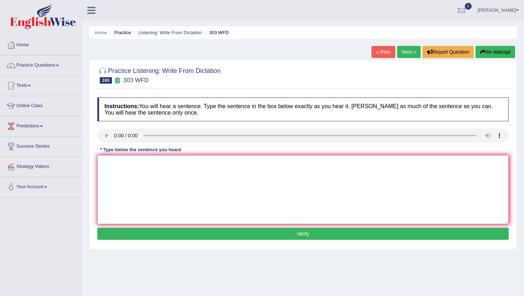
click at [141, 191] on textarea at bounding box center [302, 189] width 411 height 69
type textarea "b"
click at [142, 235] on button "Verify" at bounding box center [302, 234] width 411 height 12
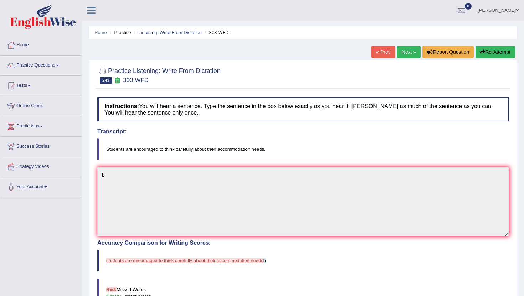
click at [402, 50] on link "Next »" at bounding box center [409, 52] width 24 height 12
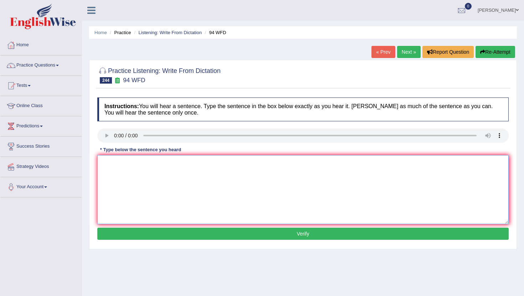
click at [127, 181] on textarea at bounding box center [302, 189] width 411 height 69
type textarea "v"
click at [139, 230] on button "Verify" at bounding box center [302, 234] width 411 height 12
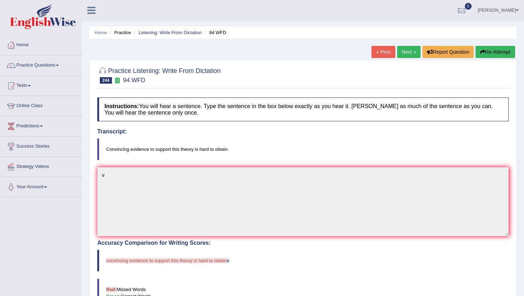
click at [404, 55] on link "Next »" at bounding box center [409, 52] width 24 height 12
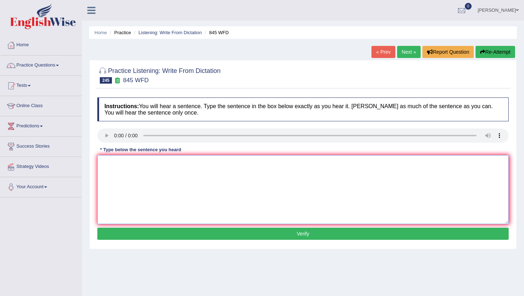
click at [123, 185] on textarea at bounding box center [302, 189] width 411 height 69
type textarea "v"
click at [136, 232] on button "Verify" at bounding box center [302, 234] width 411 height 12
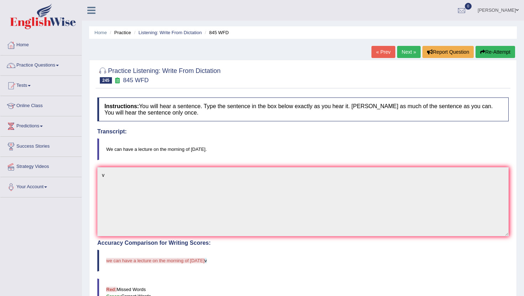
click at [407, 53] on link "Next »" at bounding box center [409, 52] width 24 height 12
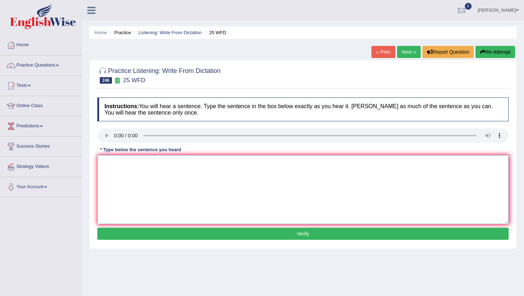
click at [127, 174] on textarea at bounding box center [302, 189] width 411 height 69
type textarea "b"
click at [160, 239] on button "Verify" at bounding box center [302, 234] width 411 height 12
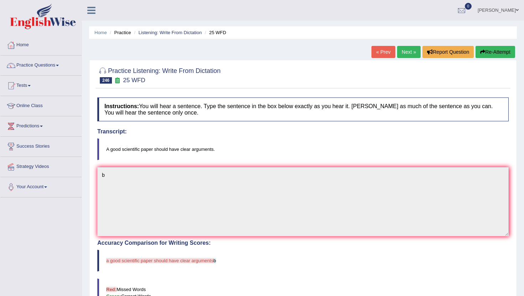
click at [401, 50] on link "Next »" at bounding box center [409, 52] width 24 height 12
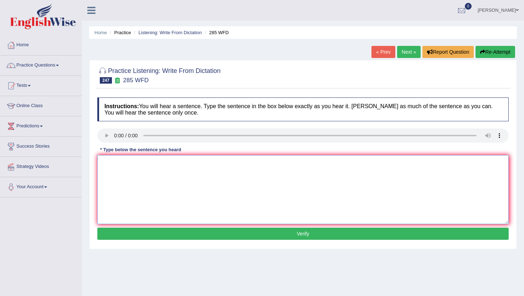
click at [122, 201] on textarea at bounding box center [302, 189] width 411 height 69
type textarea "b"
click at [147, 234] on button "Verify" at bounding box center [302, 234] width 411 height 12
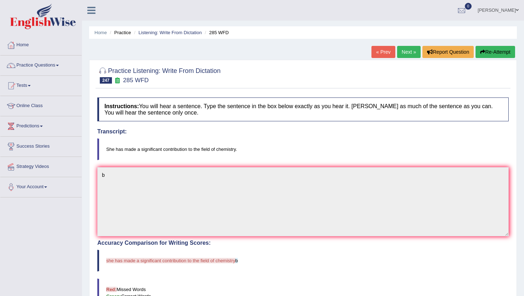
click at [401, 55] on link "Next »" at bounding box center [409, 52] width 24 height 12
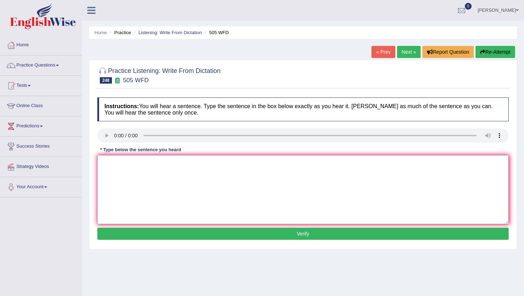
click at [381, 201] on textarea at bounding box center [302, 189] width 411 height 69
type textarea "n"
click at [374, 235] on button "Verify" at bounding box center [302, 234] width 411 height 12
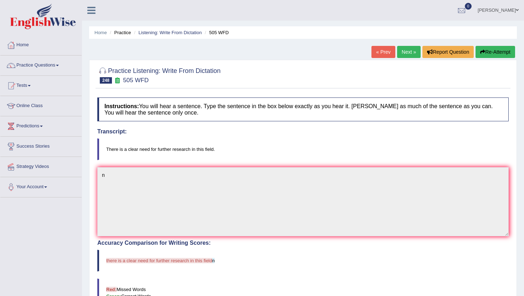
click at [399, 49] on link "Next »" at bounding box center [409, 52] width 24 height 12
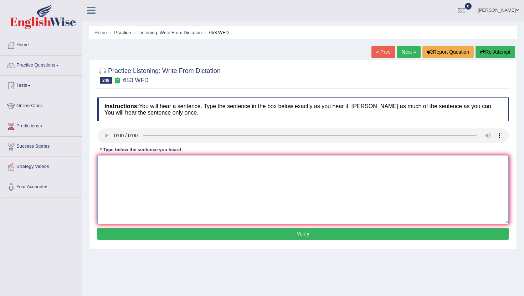
click at [133, 183] on textarea at bounding box center [302, 189] width 411 height 69
type textarea "b"
click at [151, 234] on button "Verify" at bounding box center [302, 234] width 411 height 12
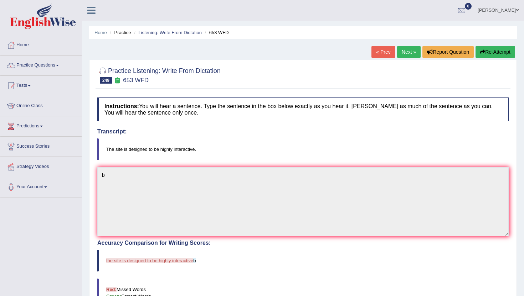
click at [406, 50] on link "Next »" at bounding box center [409, 52] width 24 height 12
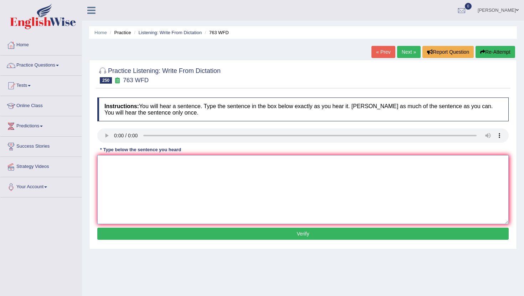
click at [132, 203] on textarea at bounding box center [302, 189] width 411 height 69
type textarea "n"
click at [139, 233] on button "Verify" at bounding box center [302, 234] width 411 height 12
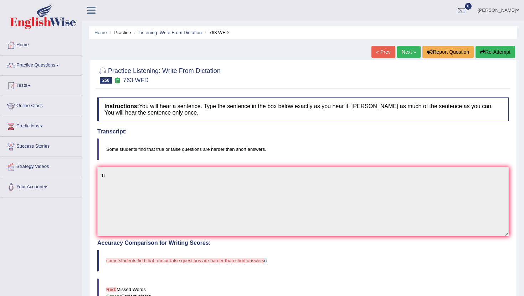
click at [405, 46] on div "Home Practice Listening: Write From Dictation 763 WFD « Prev Next » Report Ques…" at bounding box center [303, 221] width 442 height 443
click at [399, 52] on link "Next »" at bounding box center [409, 52] width 24 height 12
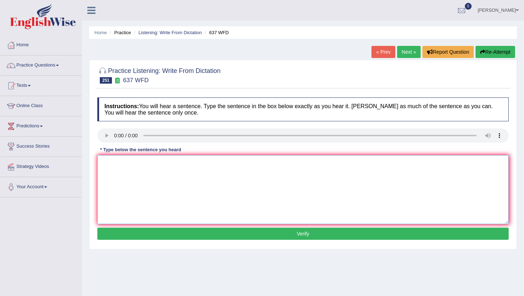
click at [126, 199] on textarea at bounding box center [302, 189] width 411 height 69
type textarea "b"
click at [137, 237] on button "Verify" at bounding box center [302, 234] width 411 height 12
